Goal: Communication & Community: Answer question/provide support

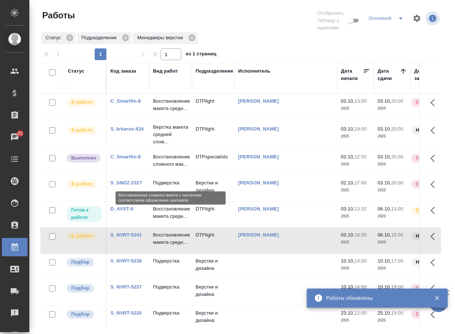
click at [167, 168] on p "Восстановление сложного мак..." at bounding box center [170, 160] width 35 height 15
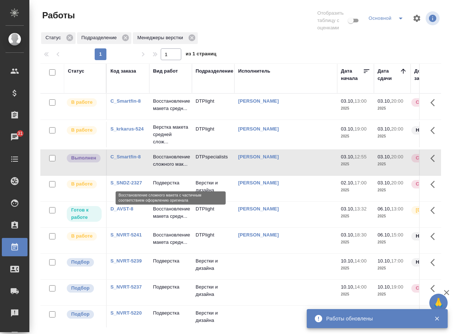
click at [167, 168] on p "Восстановление сложного мак..." at bounding box center [170, 160] width 35 height 15
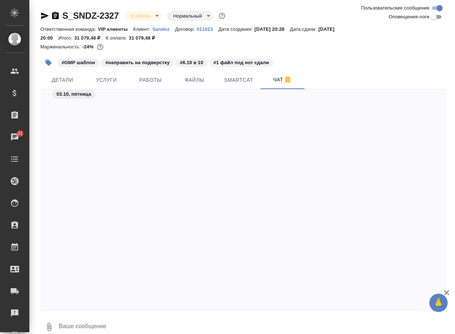
scroll to position [974, 0]
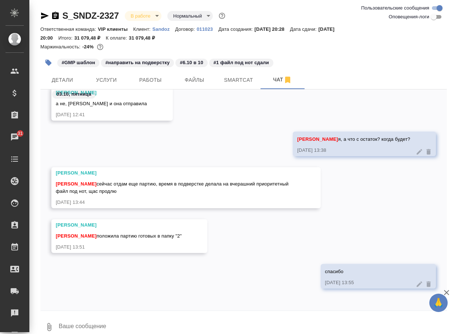
click at [81, 324] on textarea at bounding box center [252, 327] width 389 height 25
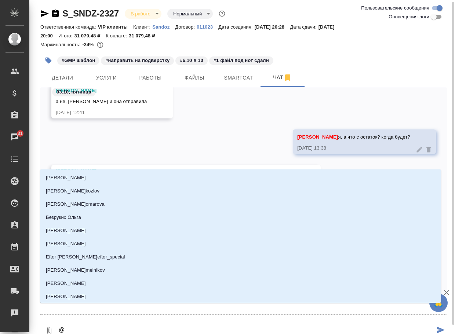
type textarea "@г"
type input "г"
type textarea "@го"
type input "го"
type textarea "@гор"
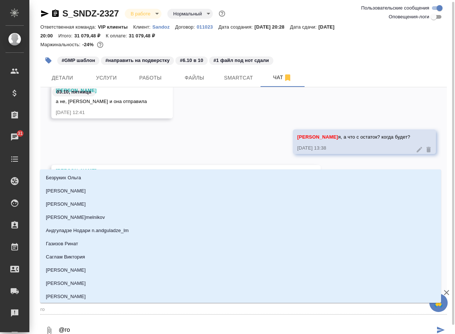
type input "гор"
type textarea "@горш"
type input "горш"
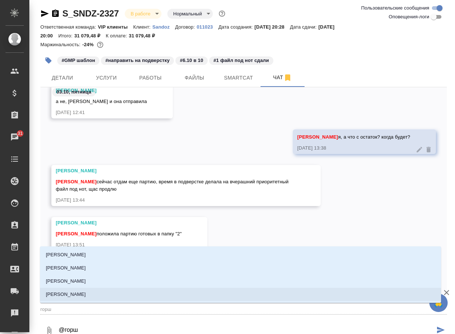
click at [86, 295] on p "[PERSON_NAME]" at bounding box center [66, 294] width 40 height 7
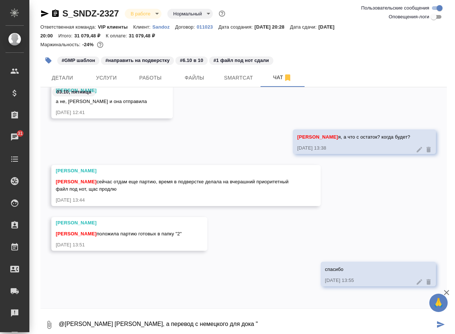
paste textarea "3.2.s.5-reference-standards-003844429(en)(ru)"
type textarea "@Горшкова Валентина Валя, а перевод с немецкого для дока "3.2.s.5-reference-sta…"
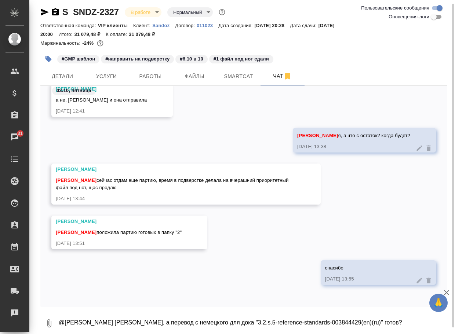
scroll to position [1017, 0]
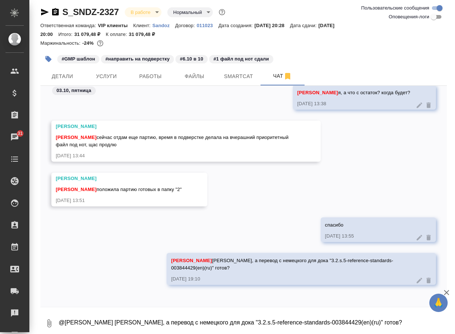
click at [97, 324] on textarea "@Горшкова Валентина Валя, а перевод с немецкого для дока "3.2.s.5-reference-sta…" at bounding box center [252, 323] width 389 height 25
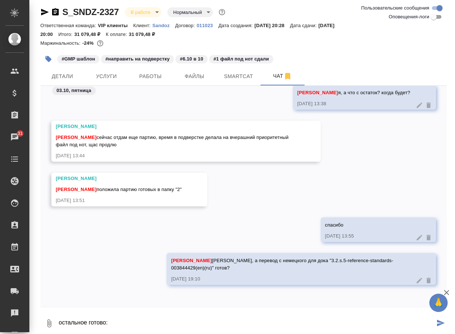
paste textarea "https://drive.awatera.com/apps/files/files/10597673?dir=/Shares/Sandoz/Orders/S…"
type textarea "остальное готово: https://drive.awatera.com/apps/files/files/10597673?dir=/Shar…"
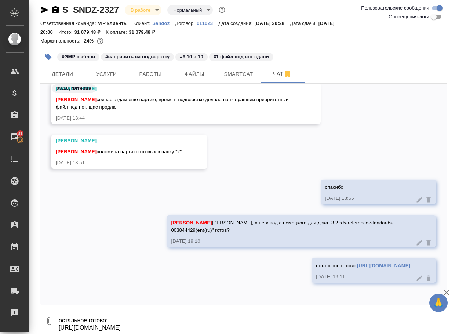
scroll to position [1062, 0]
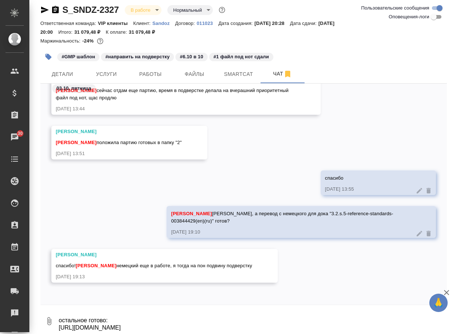
click at [209, 188] on div "спасибо 03.10.25, 13:55" at bounding box center [243, 188] width 406 height 36
click at [116, 326] on textarea "остальное готово: https://drive.awatera.com/apps/files/files/10597673?dir=/Shar…" at bounding box center [252, 321] width 389 height 25
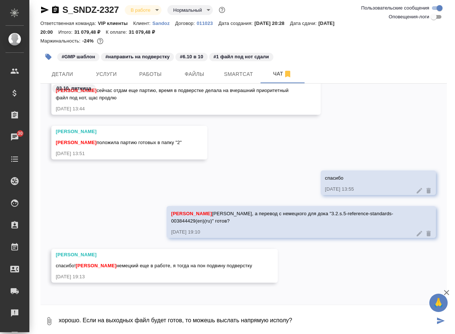
type textarea "хорошо. Если на выходных файл будет готов, то можешь выслать напрямую исполу?"
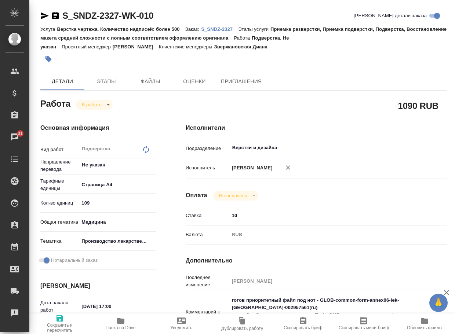
click at [119, 321] on icon "button" at bounding box center [120, 321] width 7 height 6
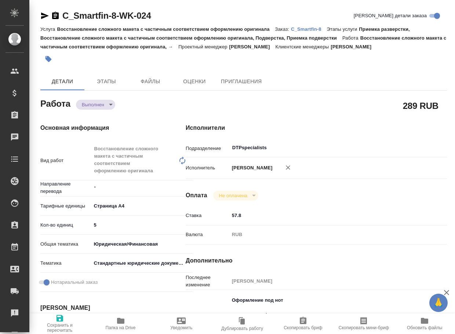
type textarea "x"
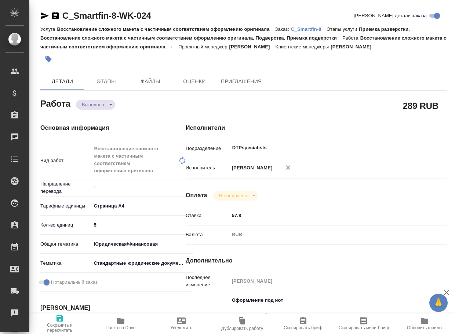
type textarea "x"
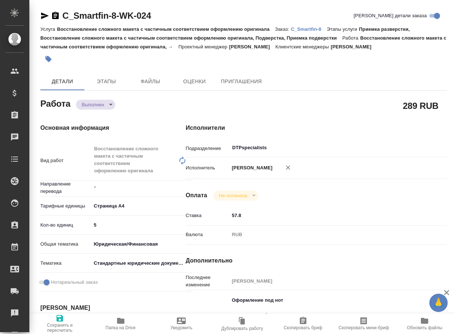
type textarea "x"
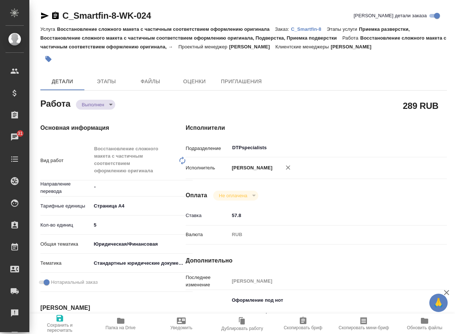
click at [95, 103] on body "🙏 .cls-1 fill:#fff; AWATERA Arsenyeva Vera Клиенты Спецификации Заказы 31 Чаты …" at bounding box center [227, 167] width 455 height 334
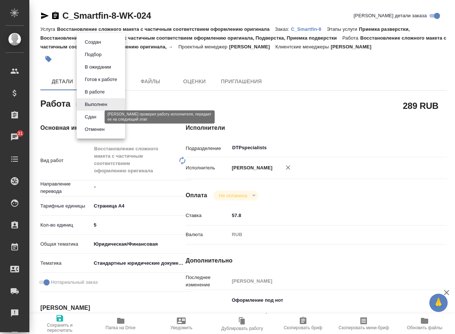
click at [92, 115] on button "Сдан" at bounding box center [90, 117] width 16 height 8
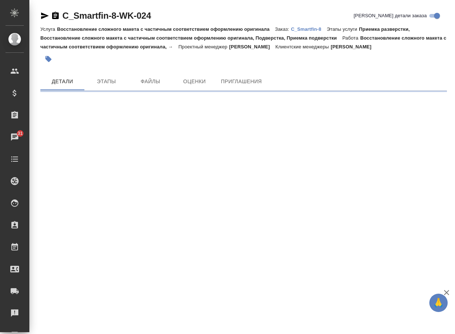
click at [307, 31] on p "C_Smartfin-8" at bounding box center [309, 28] width 36 height 5
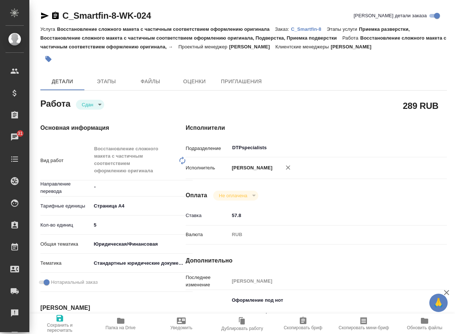
type textarea "x"
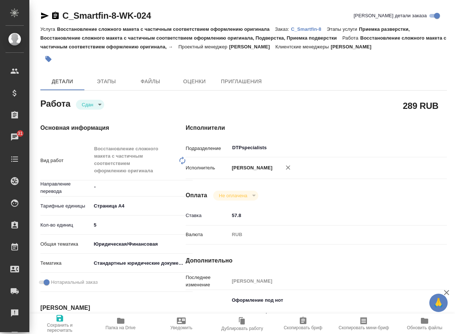
type textarea "x"
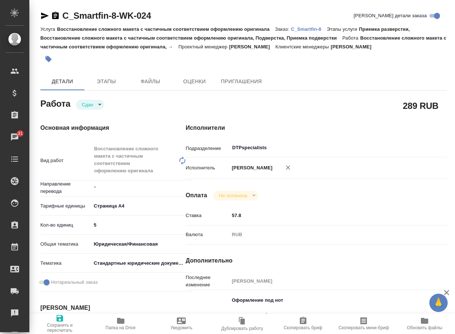
type textarea "x"
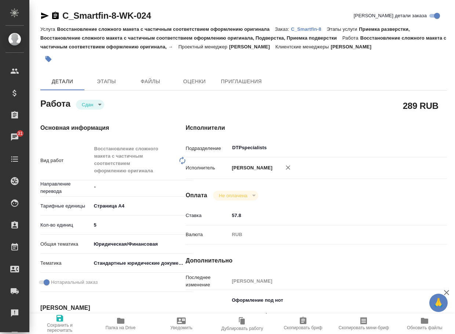
type textarea "x"
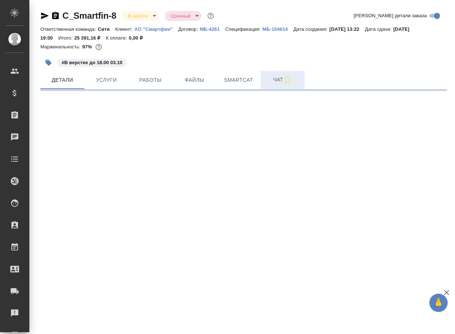
click at [282, 76] on span "Чат" at bounding box center [282, 79] width 35 height 9
select select "RU"
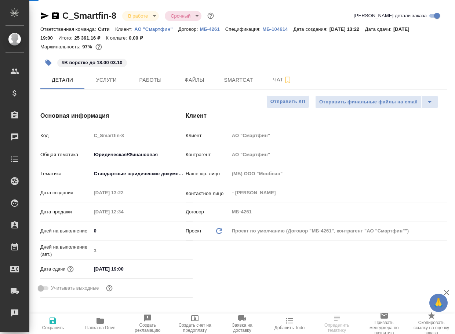
type textarea "x"
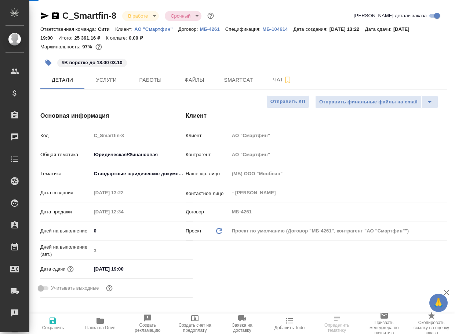
type textarea "x"
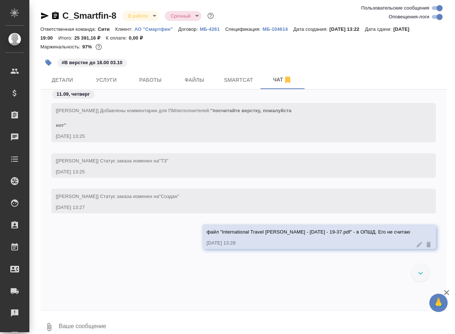
scroll to position [2404, 0]
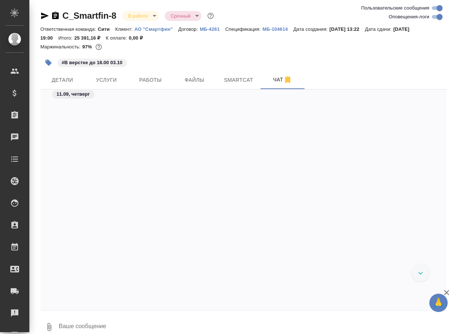
click at [118, 323] on textarea at bounding box center [252, 327] width 389 height 25
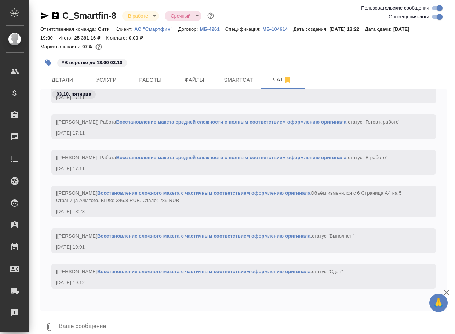
paste textarea "https://drive.awatera.com/apps/files/files/10343193?dir=/Shares/%D0%90%D0%9E%20…"
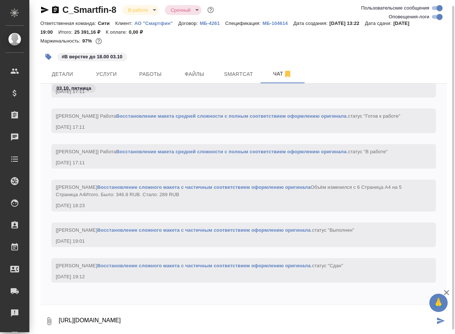
type textarea "https://drive.awatera.com/apps/files/files/10343193?dir=/Shares/%D0%90%D0%9E%20…"
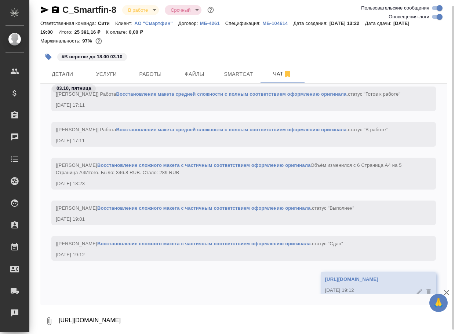
scroll to position [2455, 0]
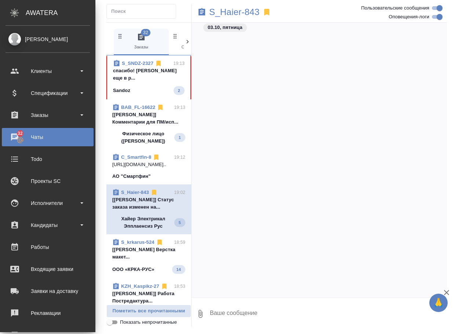
scroll to position [8030, 0]
